Goal: Task Accomplishment & Management: Use online tool/utility

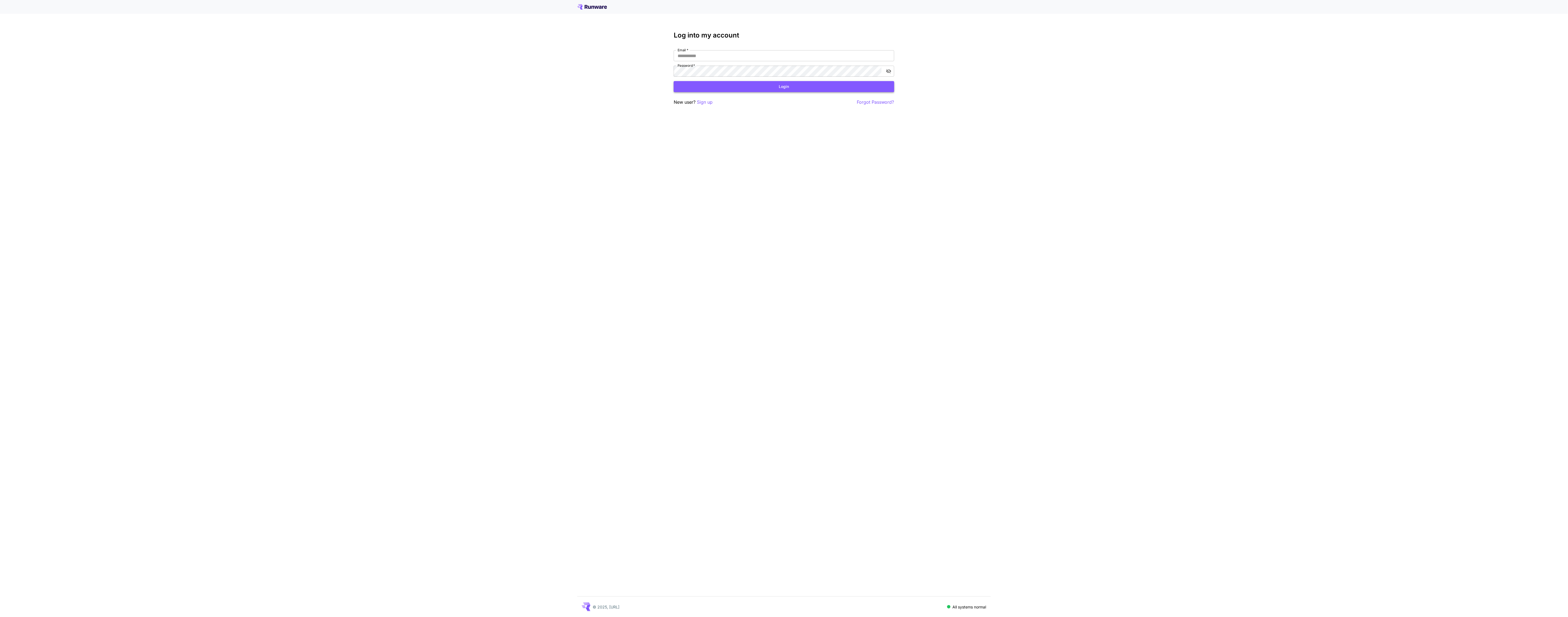
type input "**********"
click at [774, 90] on button "Login" at bounding box center [784, 86] width 220 height 12
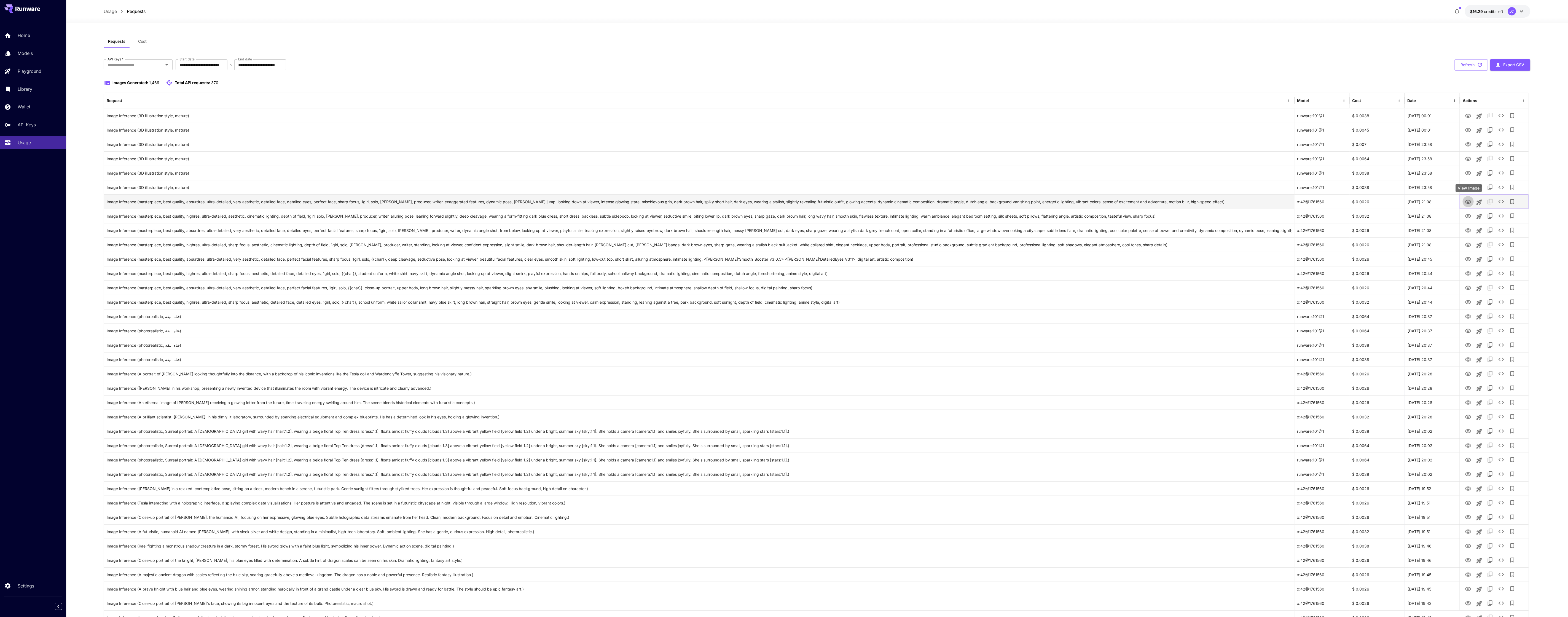
click at [1470, 200] on icon "View Image" at bounding box center [1469, 202] width 6 height 4
click at [1466, 215] on icon "View Image" at bounding box center [1468, 216] width 7 height 7
click at [1468, 236] on button "View Image" at bounding box center [1468, 230] width 11 height 12
click at [1467, 247] on icon "View Image" at bounding box center [1468, 245] width 7 height 7
click at [1468, 261] on icon "View Image" at bounding box center [1469, 259] width 6 height 4
